Goal: Task Accomplishment & Management: Manage account settings

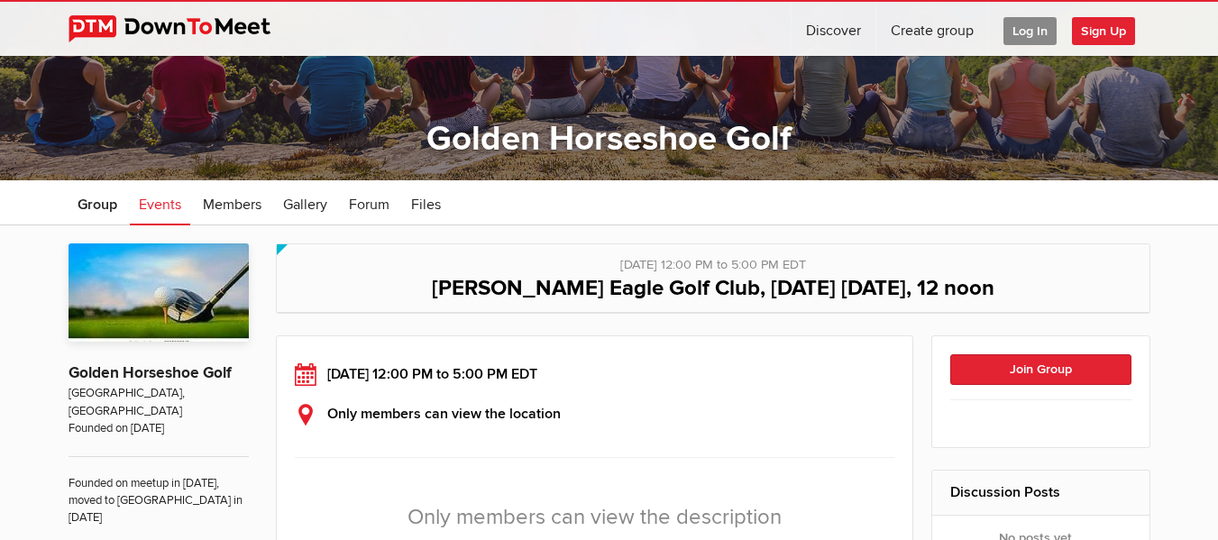
scroll to position [361, 0]
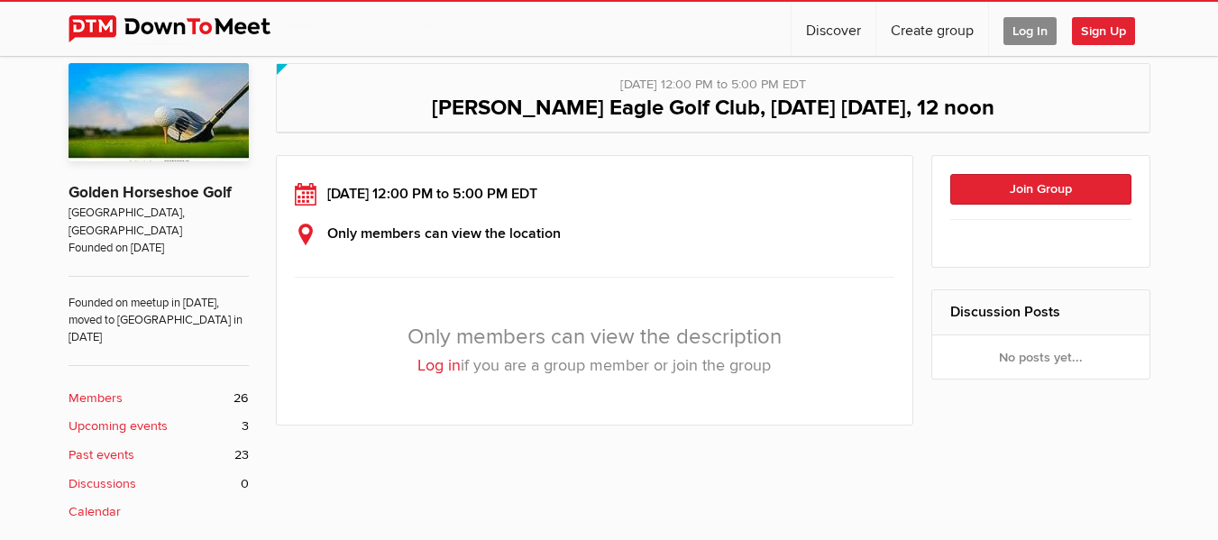
click at [1023, 32] on span "Log In" at bounding box center [1030, 31] width 53 height 28
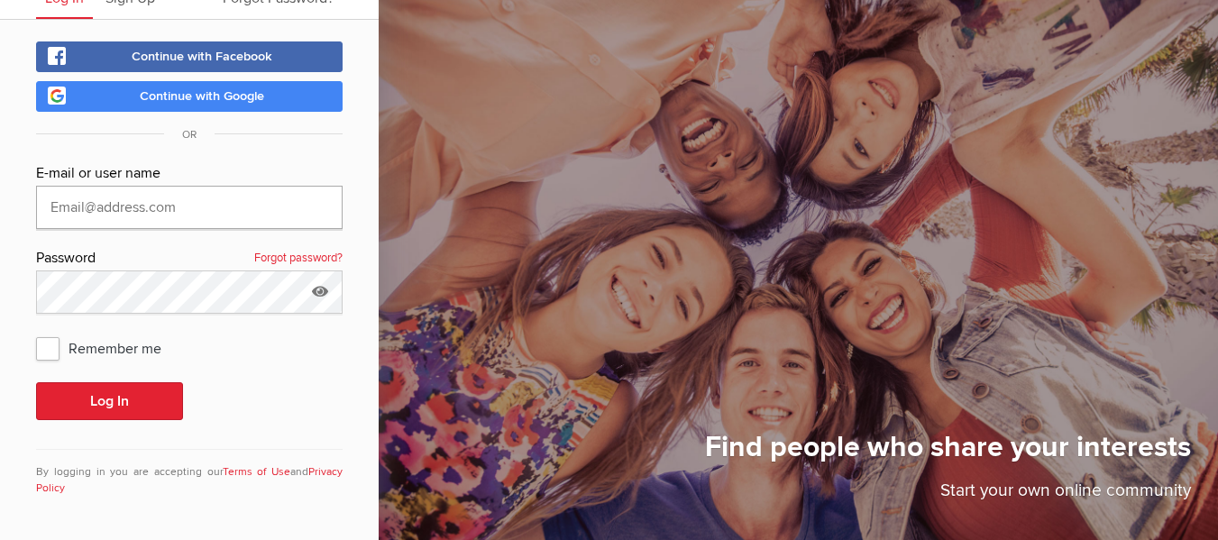
type input "[EMAIL_ADDRESS][DOMAIN_NAME]"
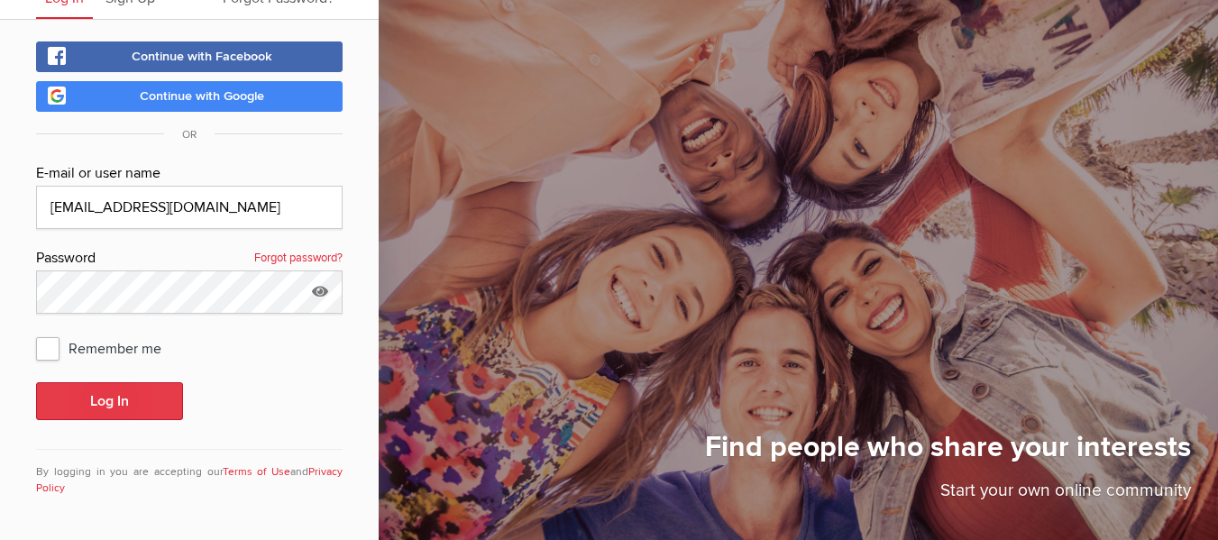
click at [126, 412] on button "Log In" at bounding box center [109, 401] width 147 height 38
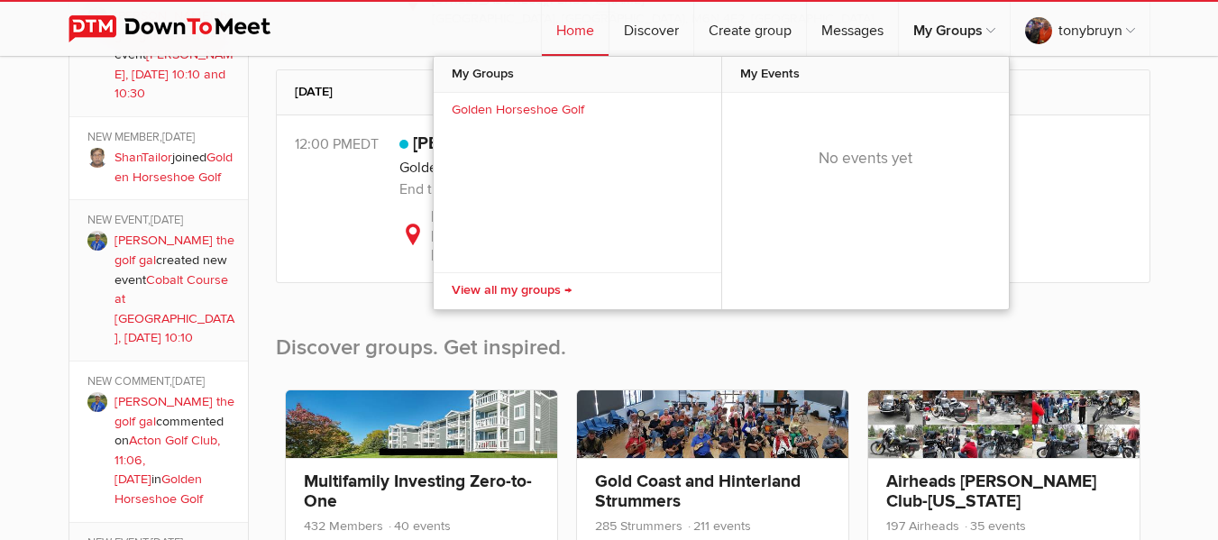
scroll to position [721, 0]
